Goal: Task Accomplishment & Management: Complete application form

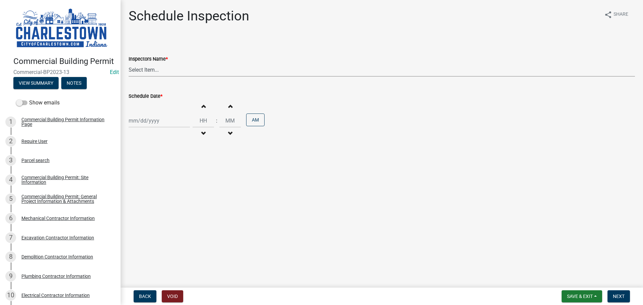
click at [167, 69] on select "Select Item... [PERSON_NAME] ([PERSON_NAME]) [PERSON_NAME] ([PERSON_NAME]) [PER…" at bounding box center [382, 70] width 506 height 14
select select "63e5a778-15f7-4a13-aba2-a6e5541a0fb3"
click at [129, 63] on select "Select Item... [PERSON_NAME] ([PERSON_NAME]) [PERSON_NAME] ([PERSON_NAME]) [PER…" at bounding box center [382, 70] width 506 height 14
click at [142, 118] on div at bounding box center [159, 121] width 61 height 14
select select "8"
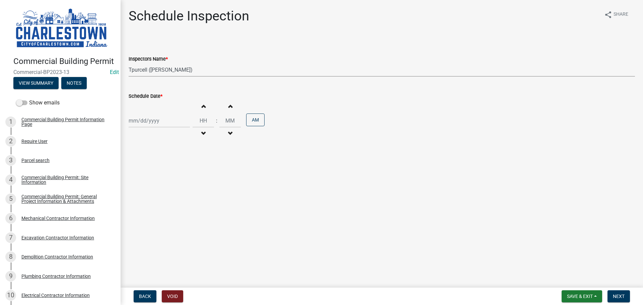
select select "2025"
click at [145, 178] on div "12" at bounding box center [146, 177] width 11 height 11
type input "[DATE]"
click at [622, 296] on span "Next" at bounding box center [619, 296] width 12 height 5
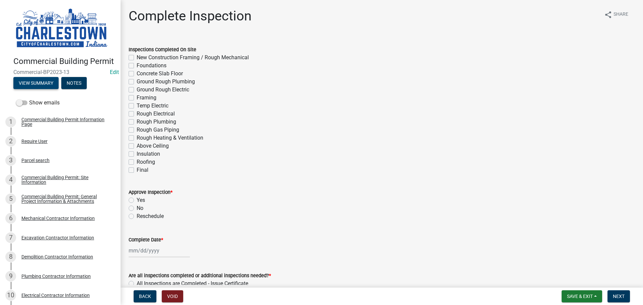
click at [40, 87] on button "View Summary" at bounding box center [35, 83] width 45 height 12
